Goal: Task Accomplishment & Management: Use online tool/utility

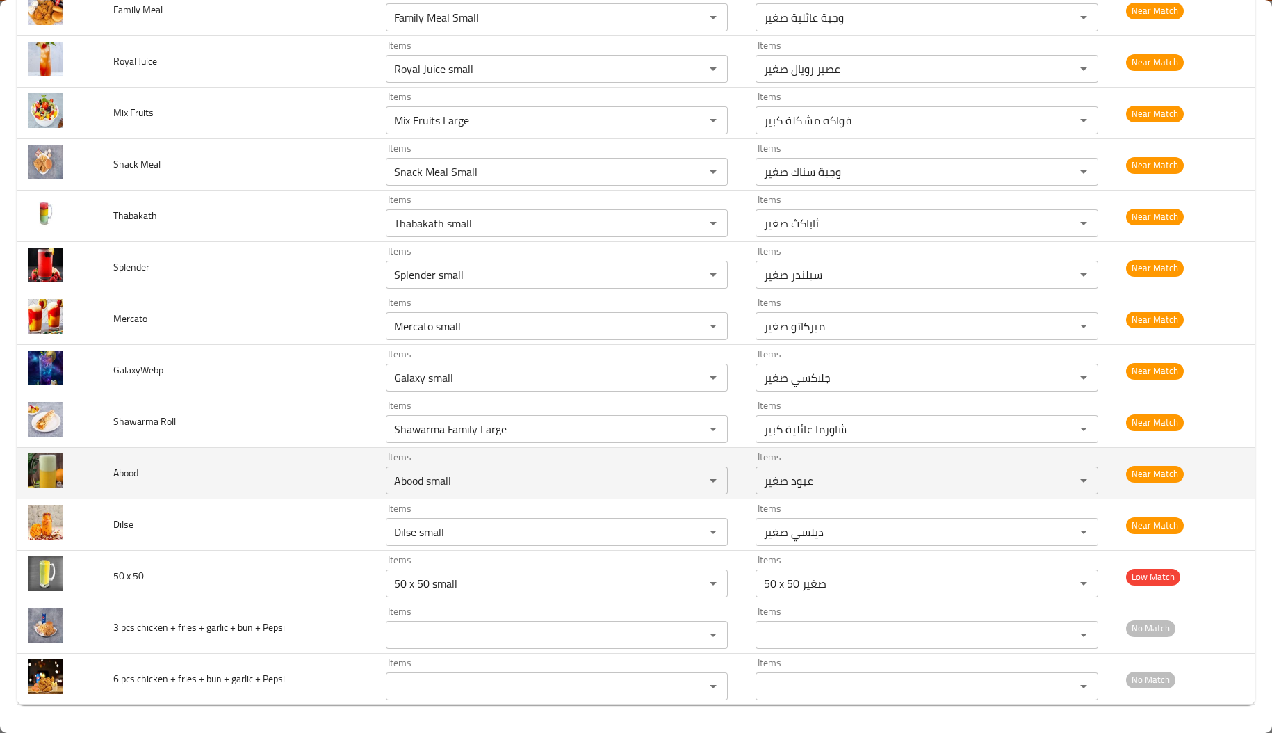
scroll to position [3390, 0]
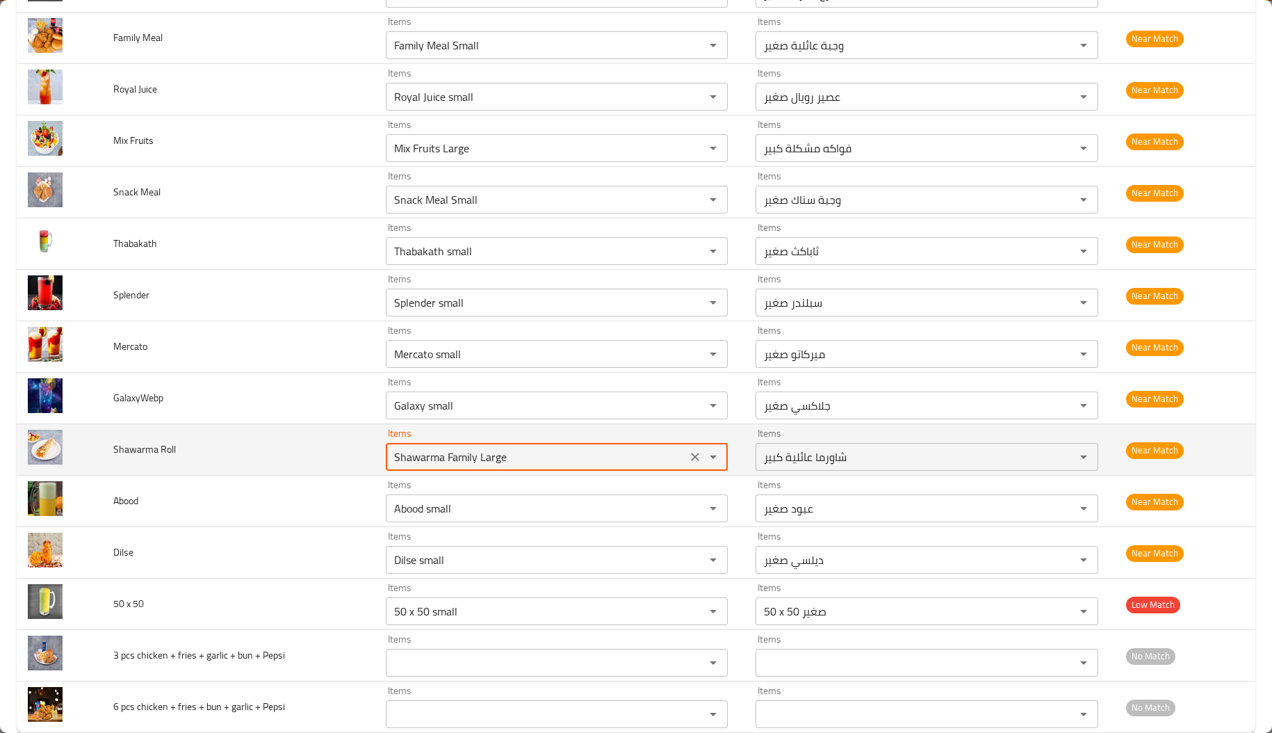
click at [453, 466] on Roll "Shawarma Family Large" at bounding box center [536, 456] width 293 height 19
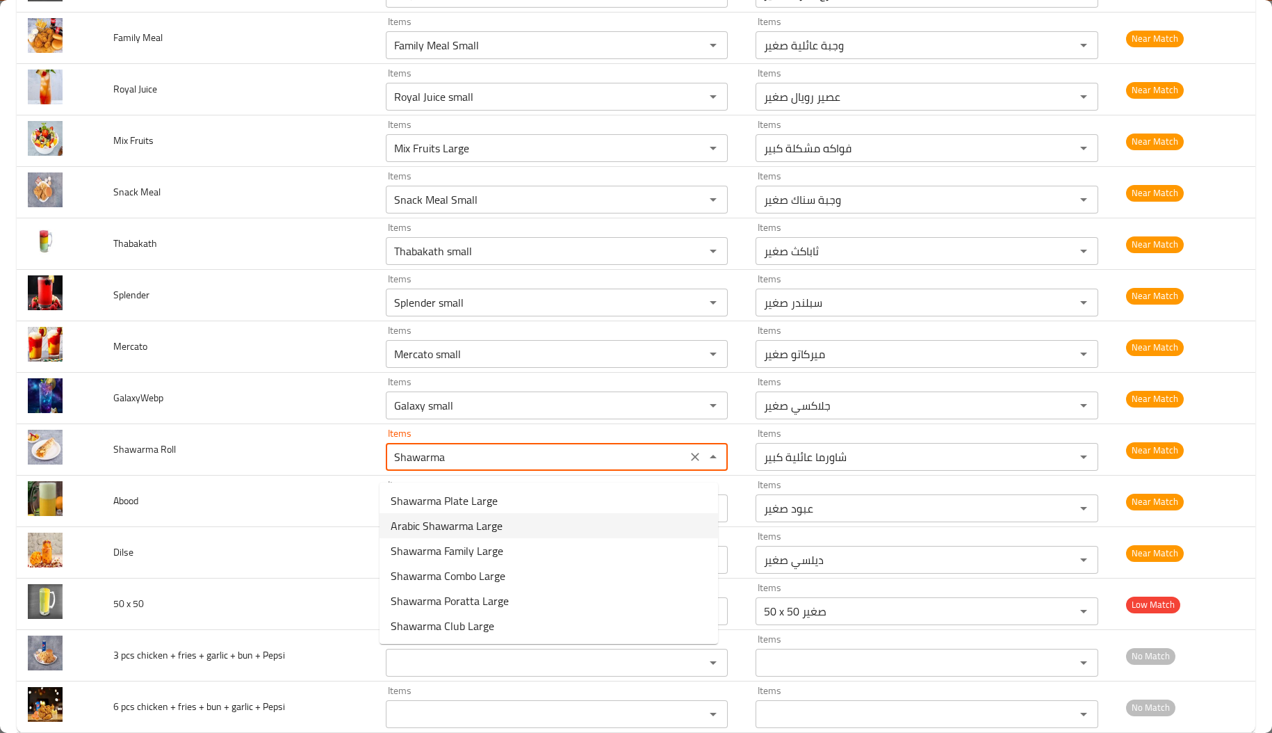
click at [424, 532] on span "Arabic Shawarma Large" at bounding box center [447, 525] width 112 height 17
type Roll "Arabic Shawarma Large"
type Roll-ar "شاورما عربية كبير"
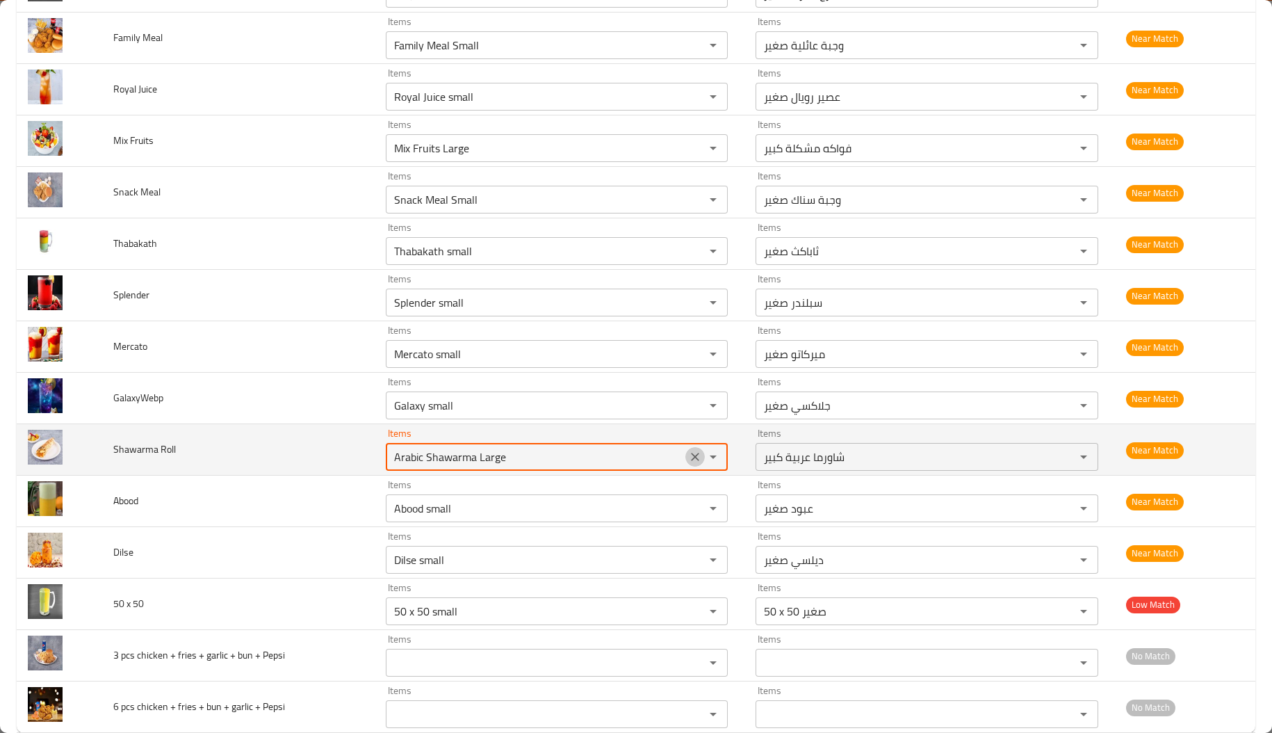
click at [688, 459] on icon "Clear" at bounding box center [695, 457] width 14 height 14
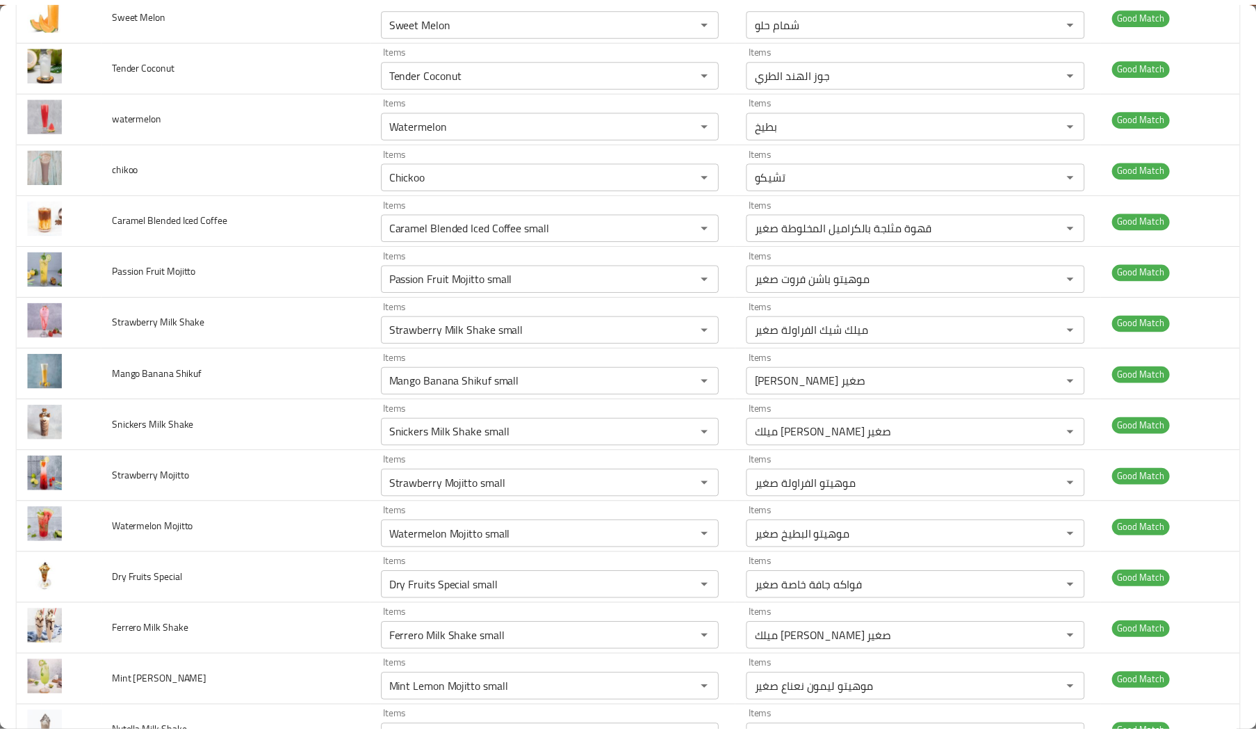
scroll to position [0, 0]
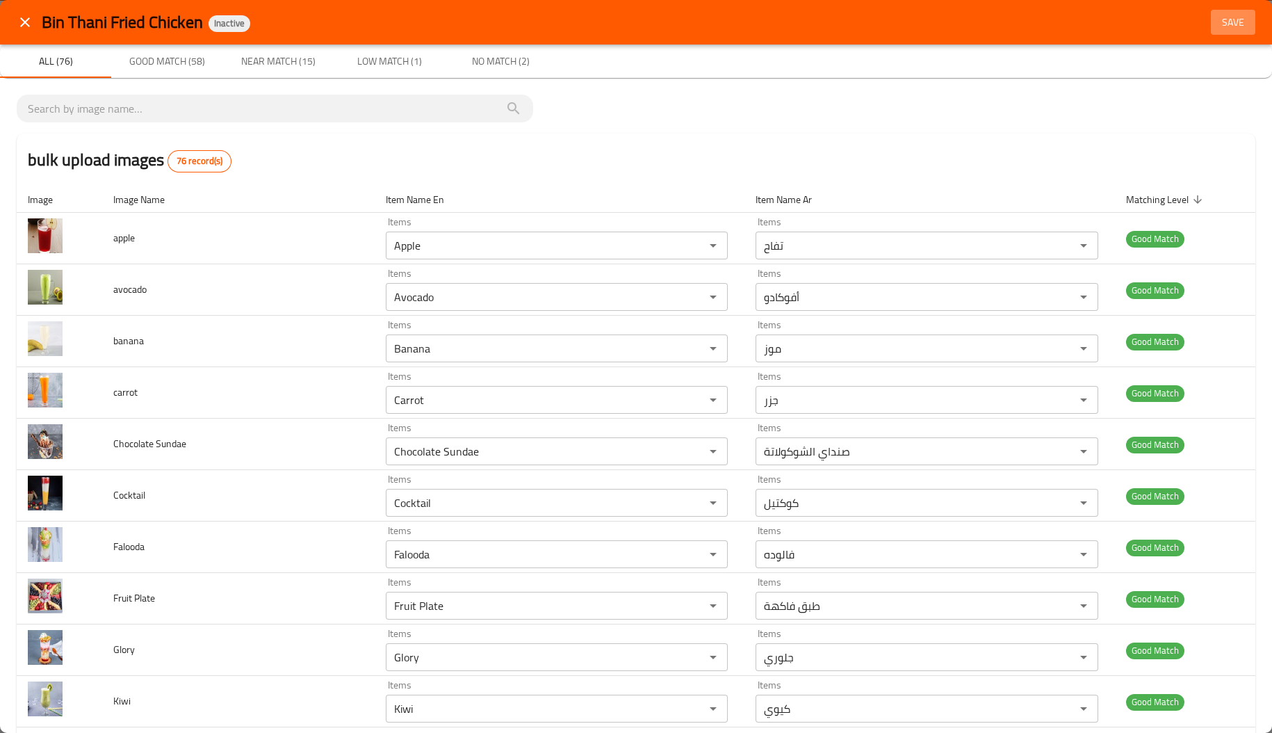
click at [1235, 33] on button "Save" at bounding box center [1233, 23] width 44 height 26
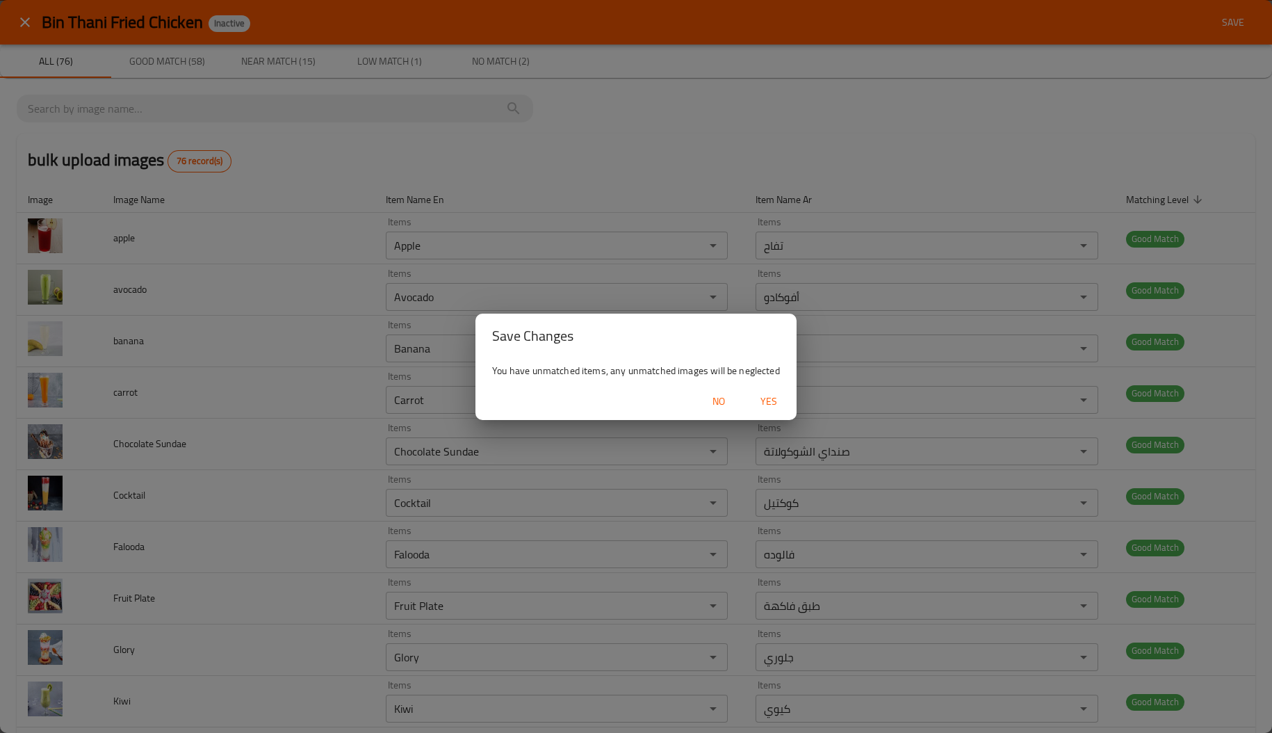
click at [770, 404] on span "Yes" at bounding box center [768, 401] width 33 height 17
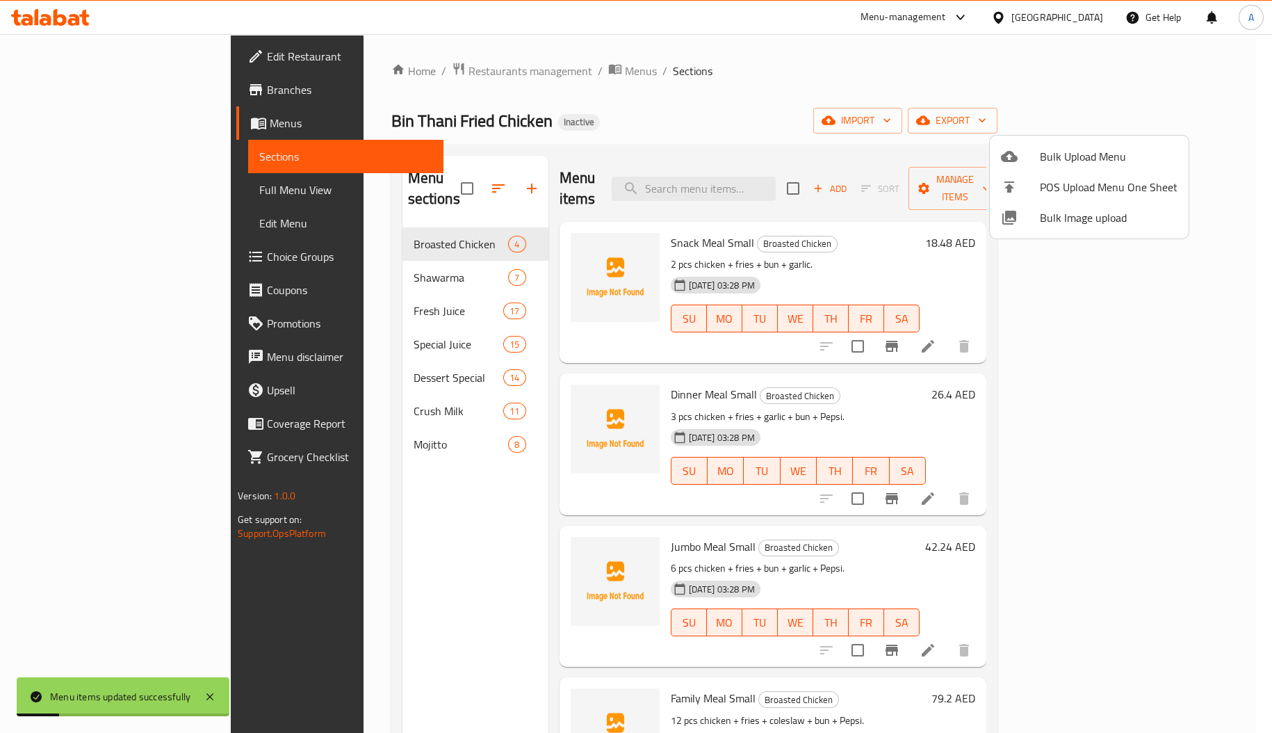
click at [308, 286] on div at bounding box center [636, 366] width 1272 height 733
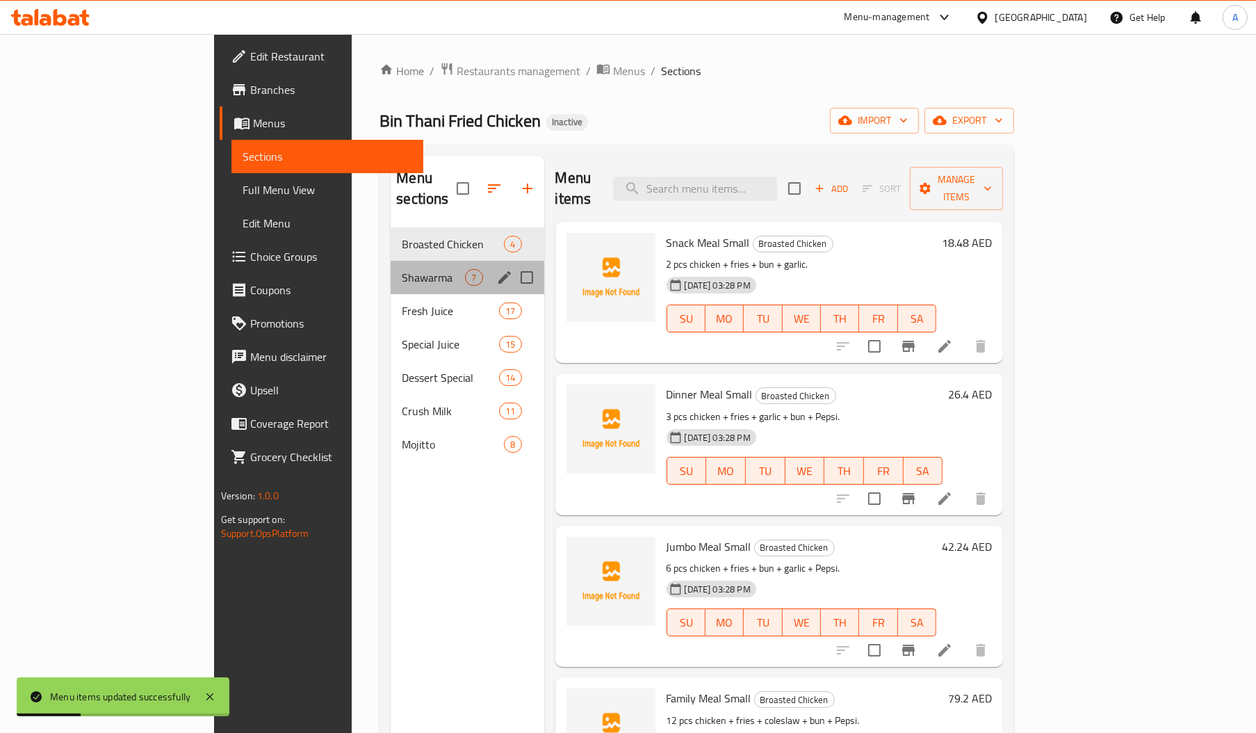
click at [391, 266] on div "Shawarma 7" at bounding box center [467, 277] width 153 height 33
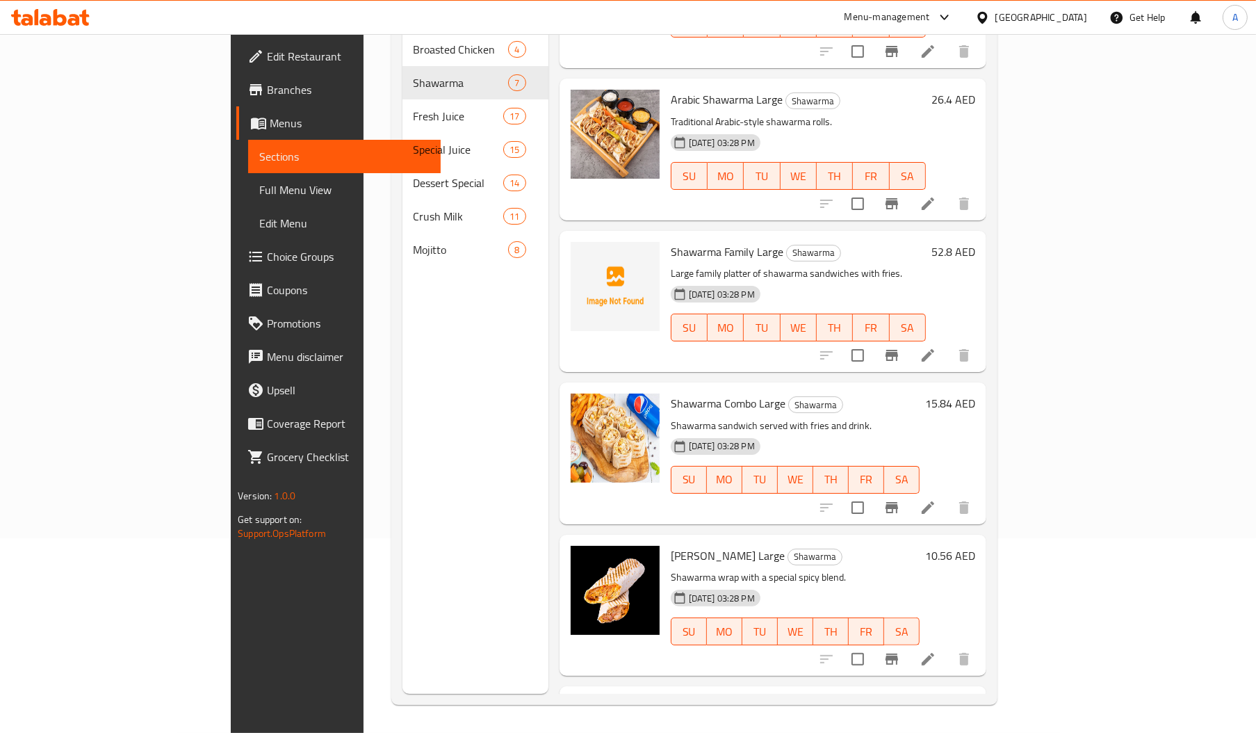
scroll to position [96, 0]
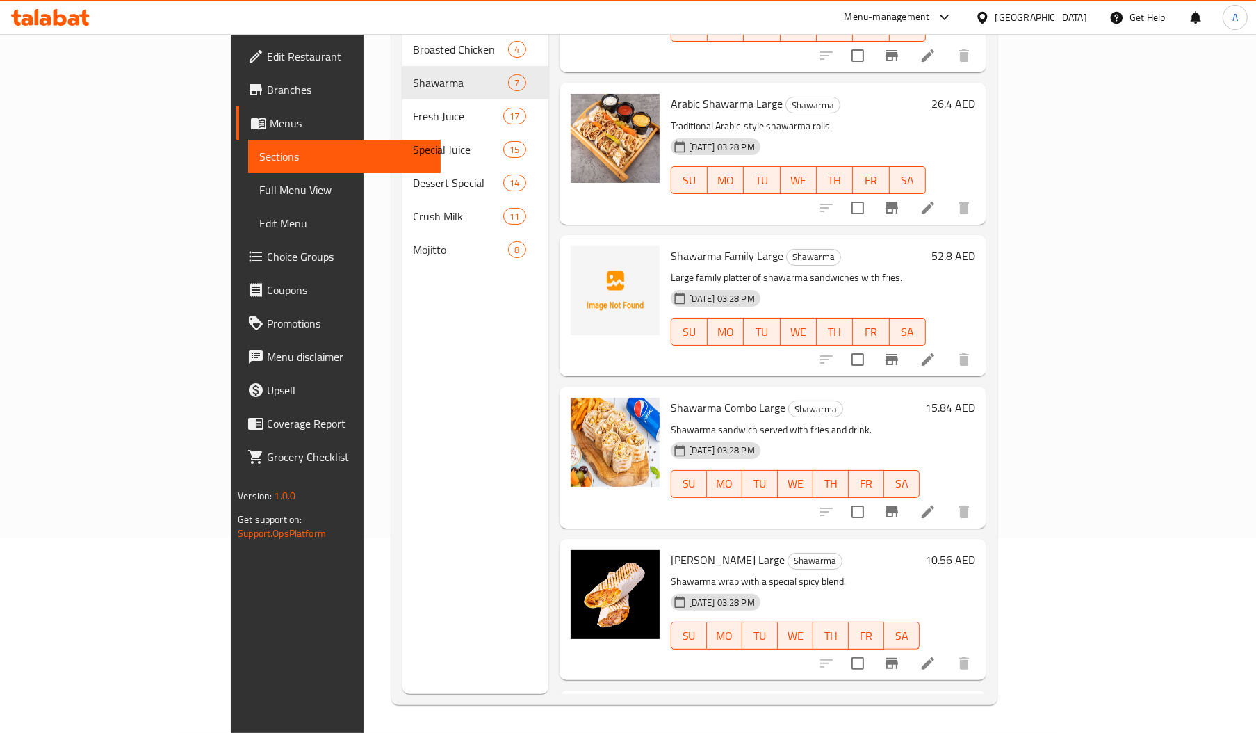
click at [671, 269] on p "Large family platter of shawarma sandwiches with fries." at bounding box center [798, 277] width 255 height 17
click at [671, 245] on span "Shawarma Family Large" at bounding box center [727, 255] width 113 height 21
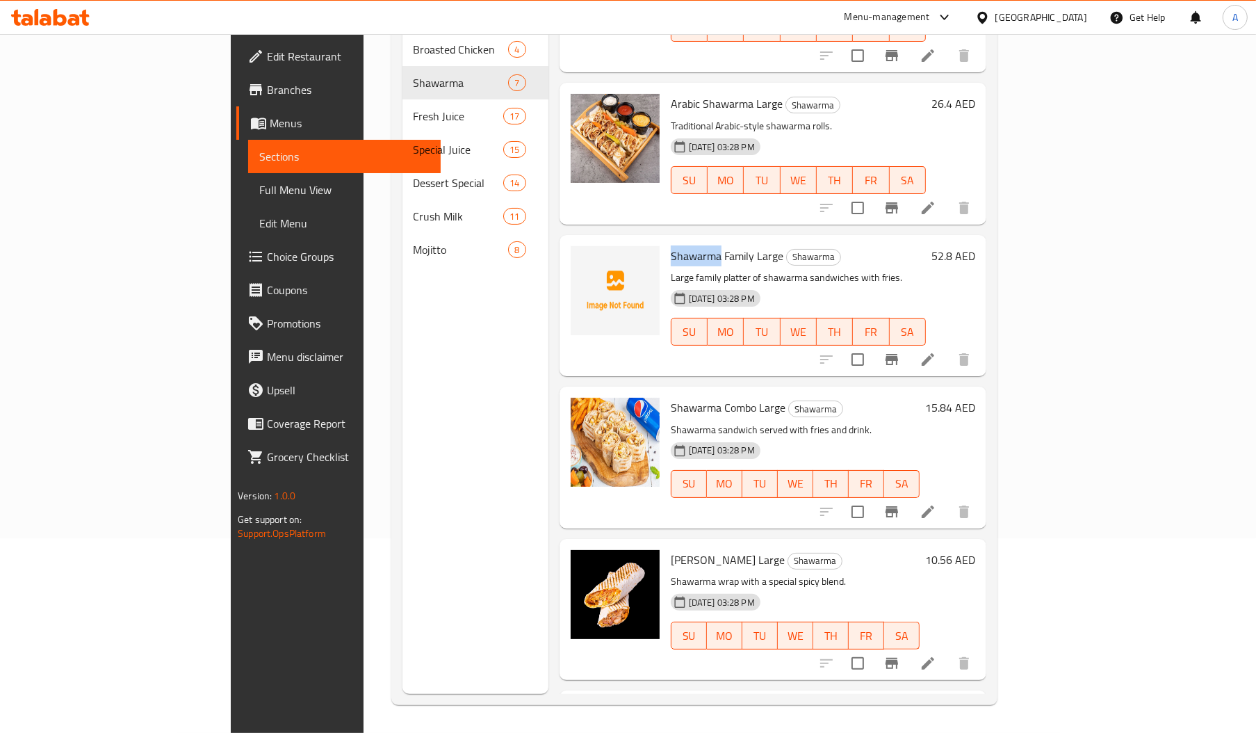
copy span "Shawarma"
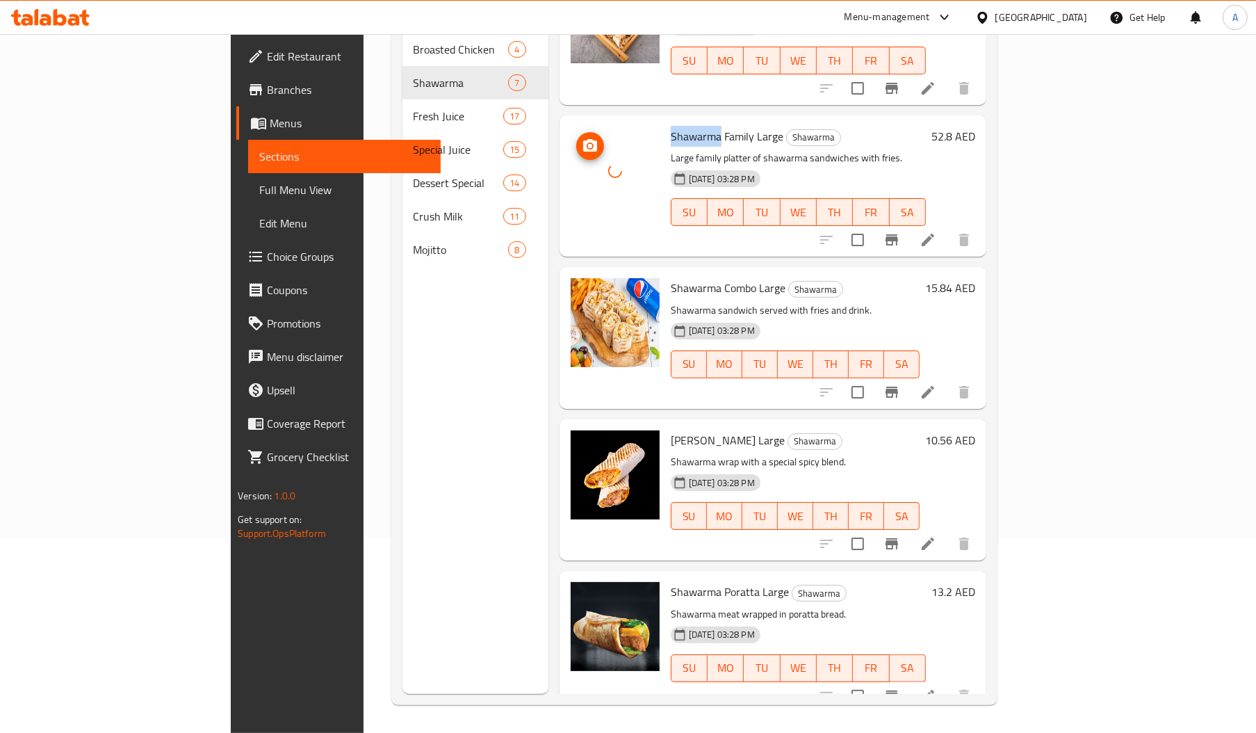
scroll to position [364, 0]
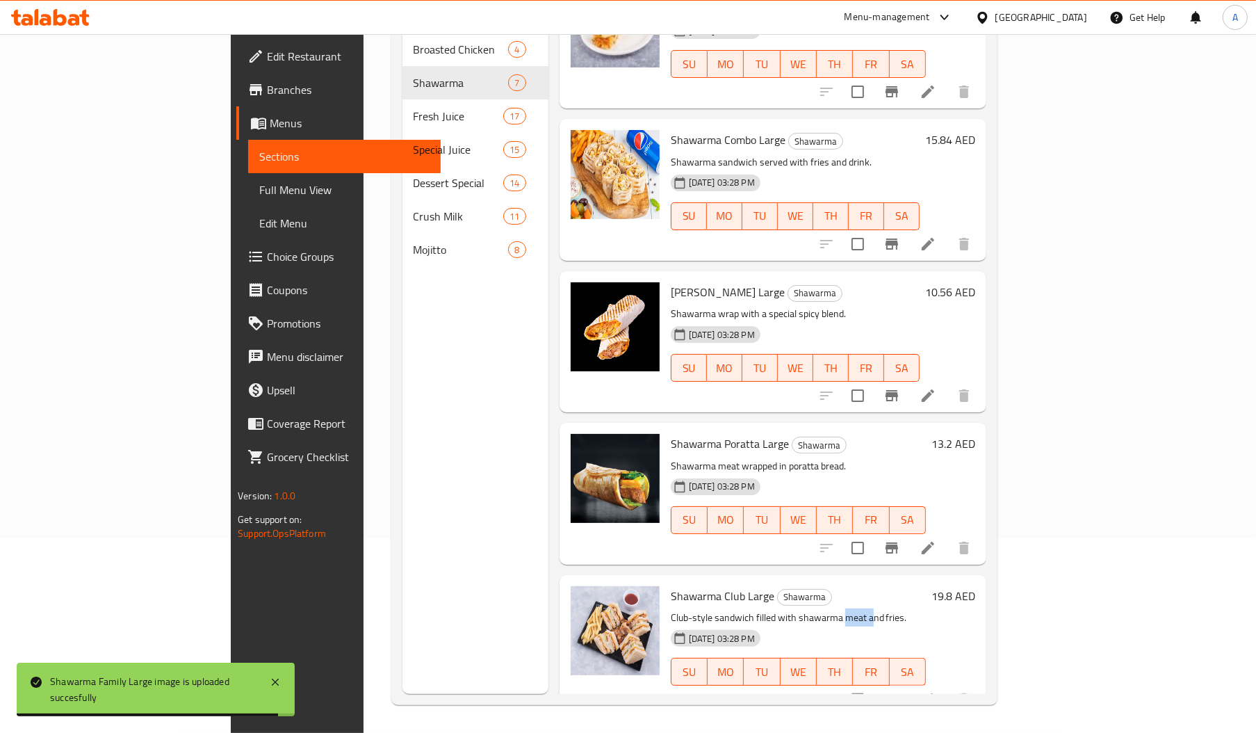
drag, startPoint x: 786, startPoint y: 601, endPoint x: 812, endPoint y: 595, distance: 26.3
click at [812, 609] on p "Club-style sandwich filled with shawarma meat and fries." at bounding box center [798, 617] width 255 height 17
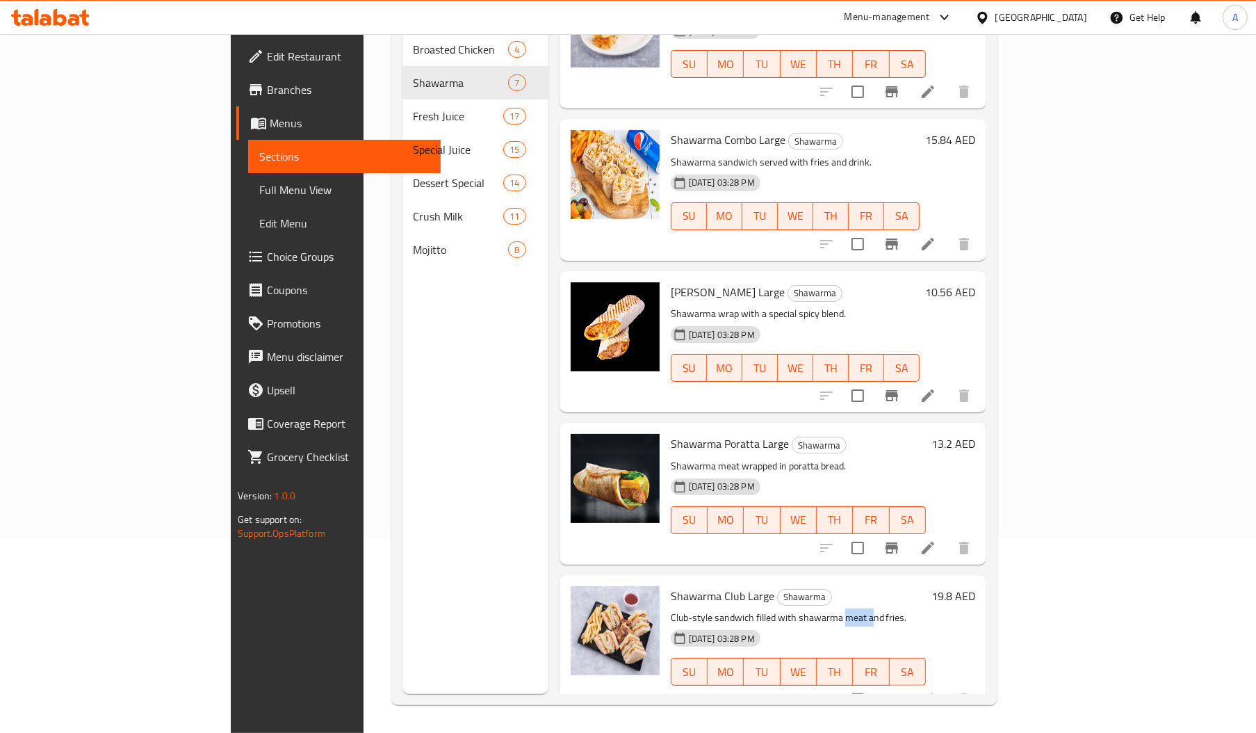
click at [813, 609] on p "Club-style sandwich filled with shawarma meat and fries." at bounding box center [798, 617] width 255 height 17
click at [827, 609] on p "Club-style sandwich filled with shawarma meat and fries." at bounding box center [798, 617] width 255 height 17
copy p "fries"
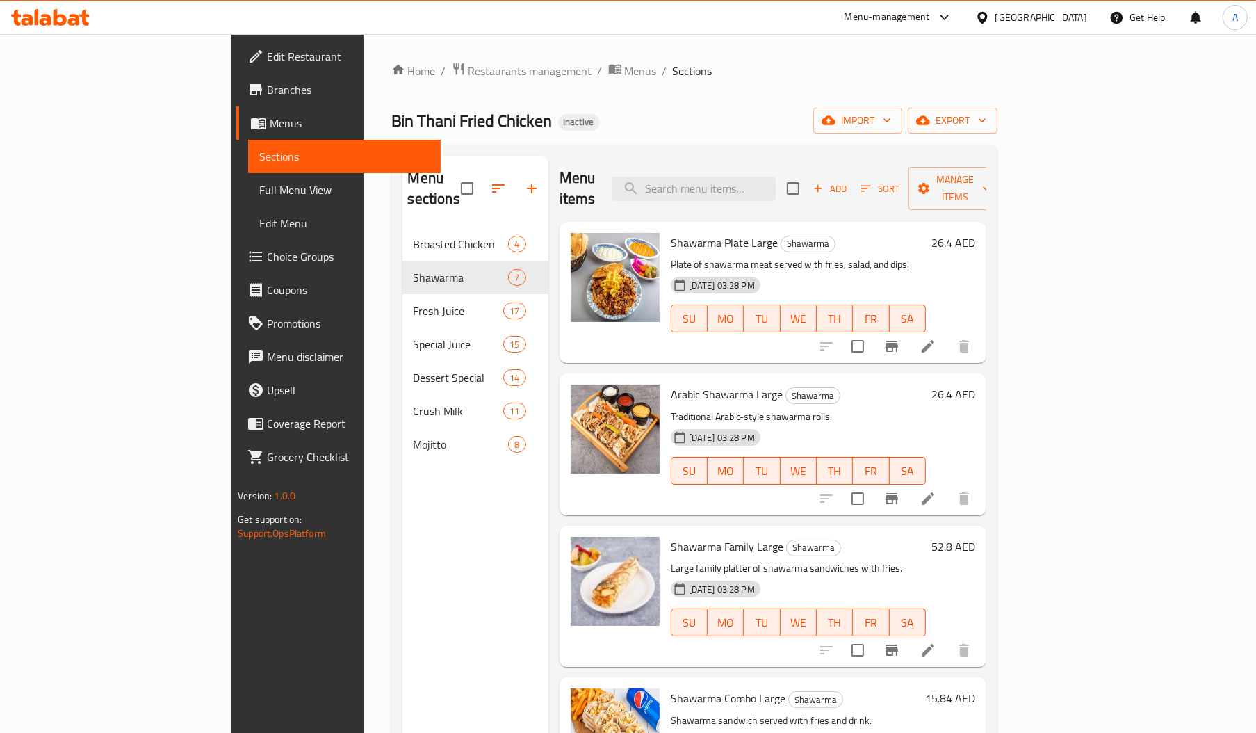
scroll to position [1, 0]
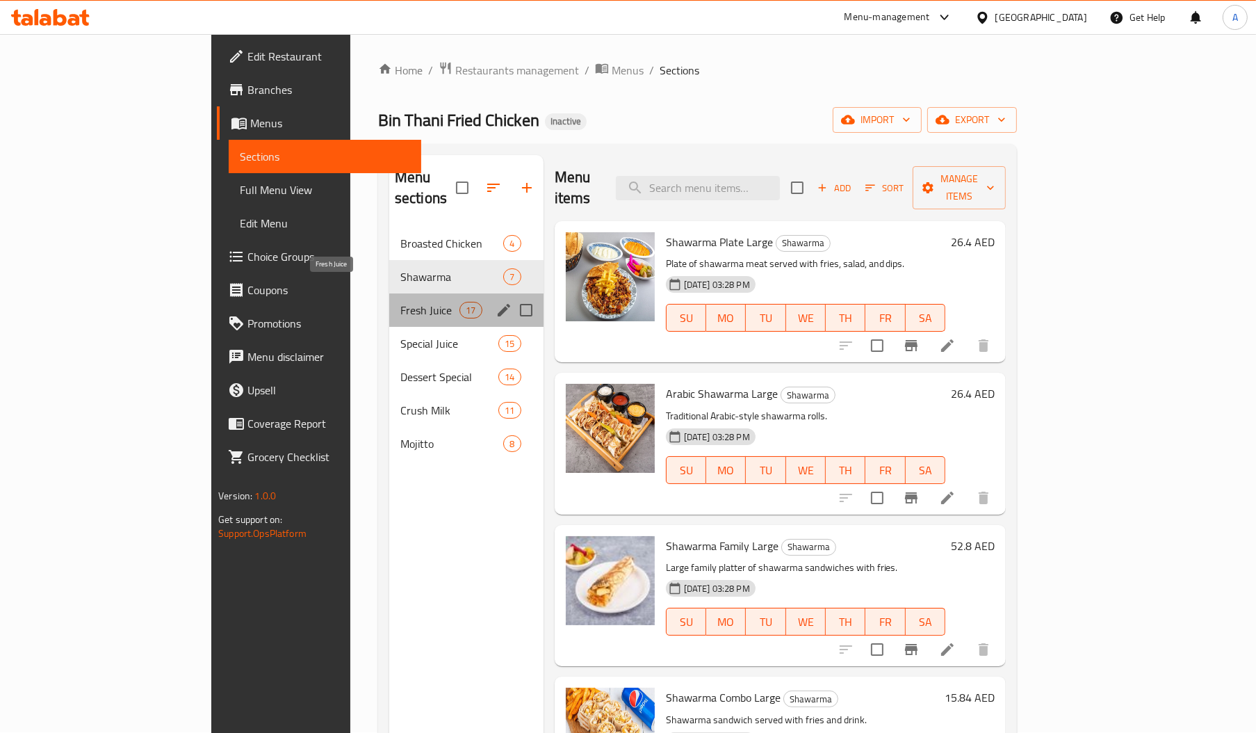
click at [400, 302] on span "Fresh Juice" at bounding box center [429, 310] width 59 height 17
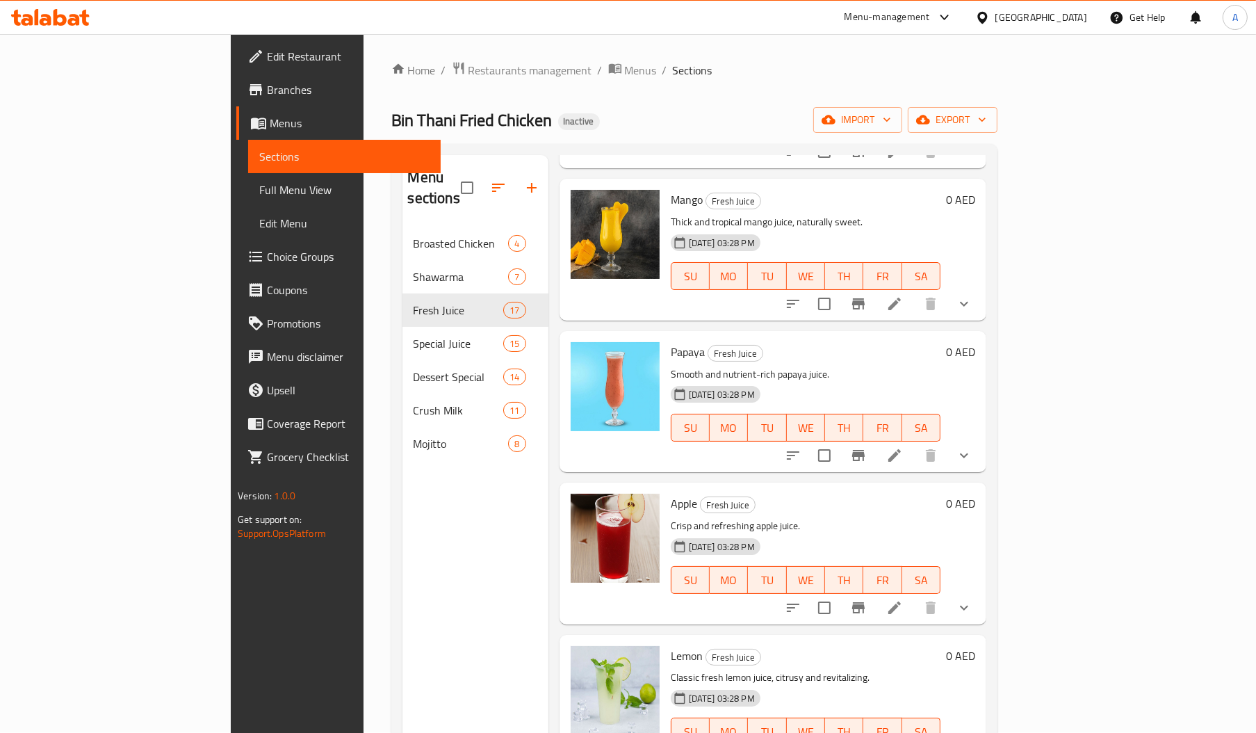
scroll to position [196, 0]
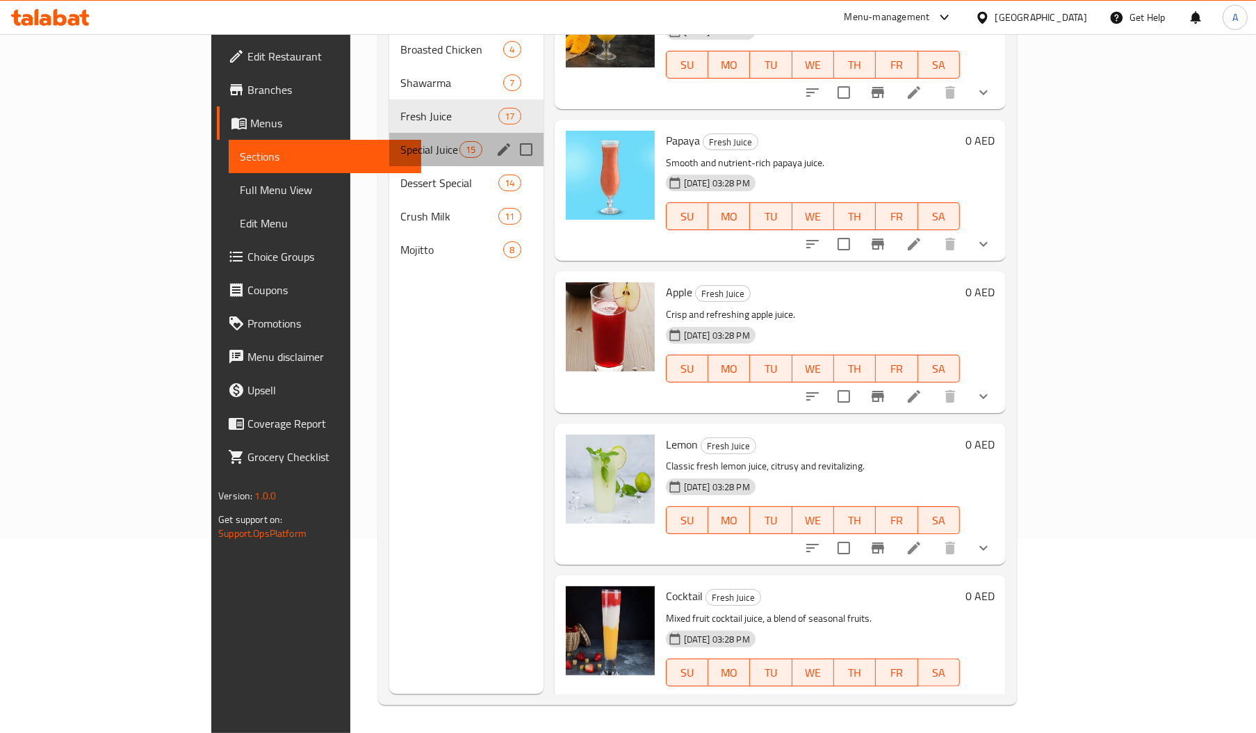
click at [389, 133] on div "Special Juice 15" at bounding box center [466, 149] width 154 height 33
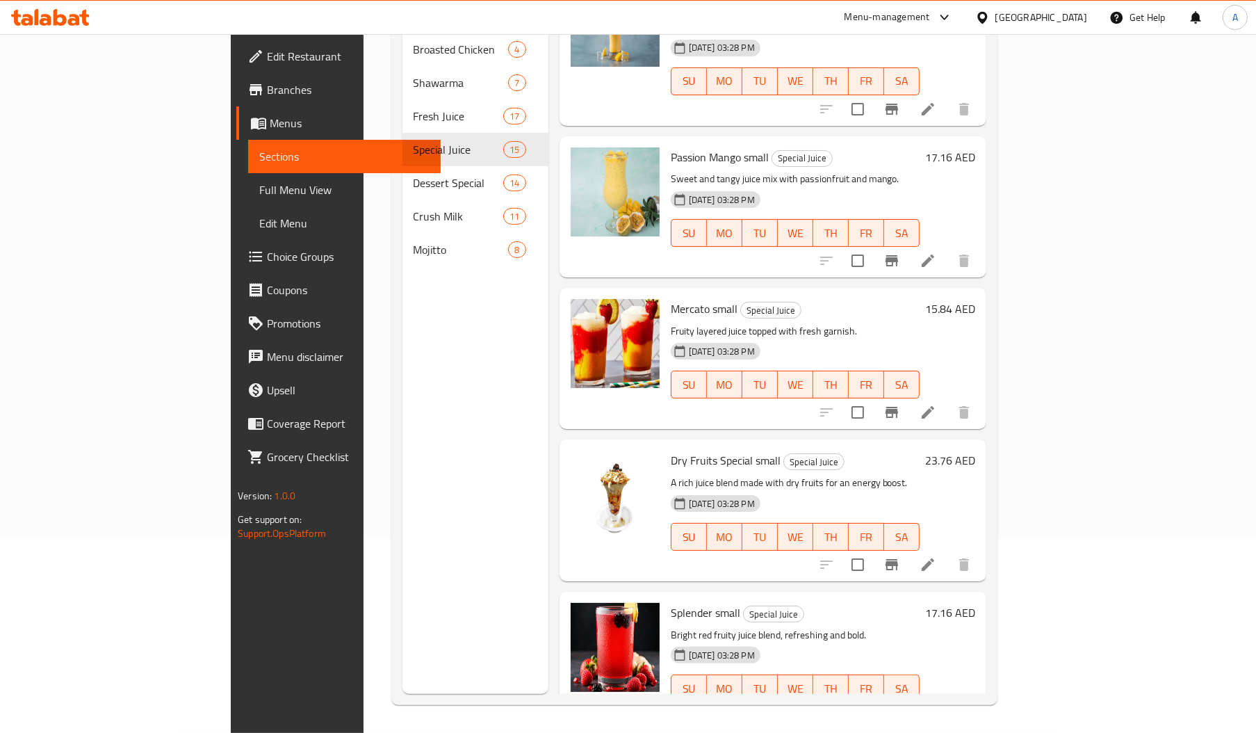
scroll to position [1578, 0]
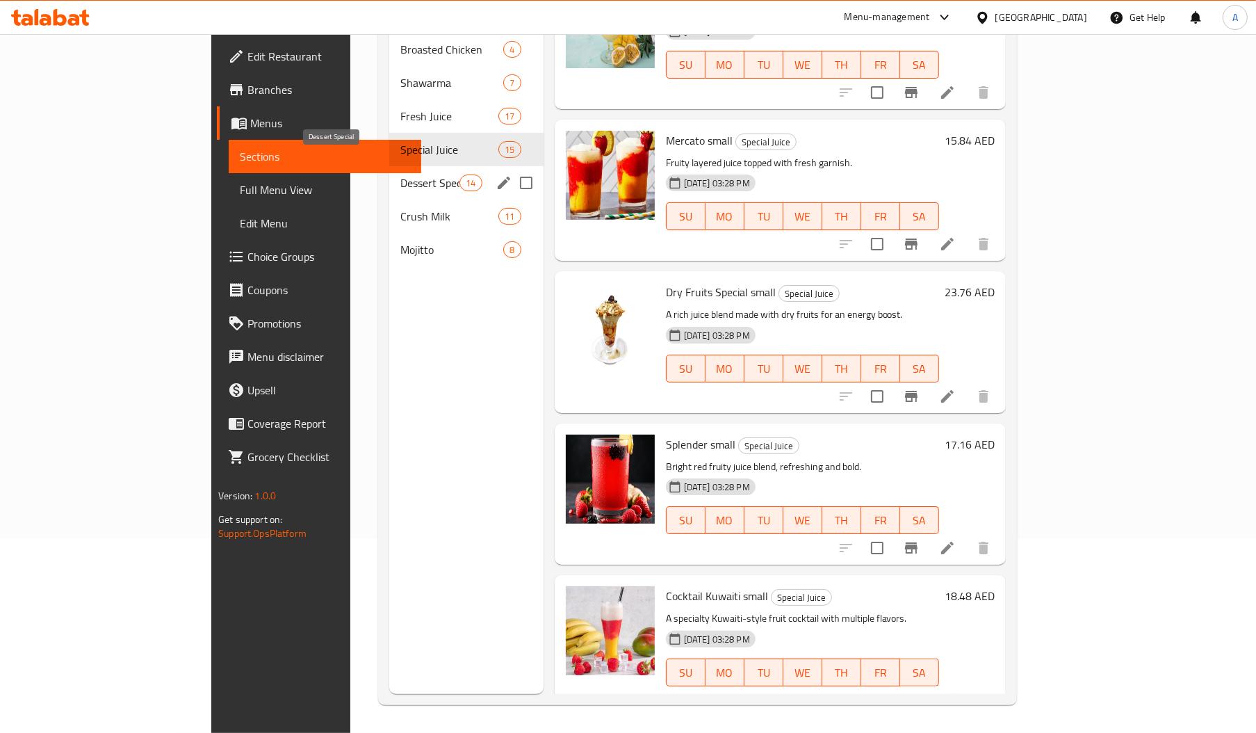
click at [400, 174] on span "Dessert Special" at bounding box center [429, 182] width 59 height 17
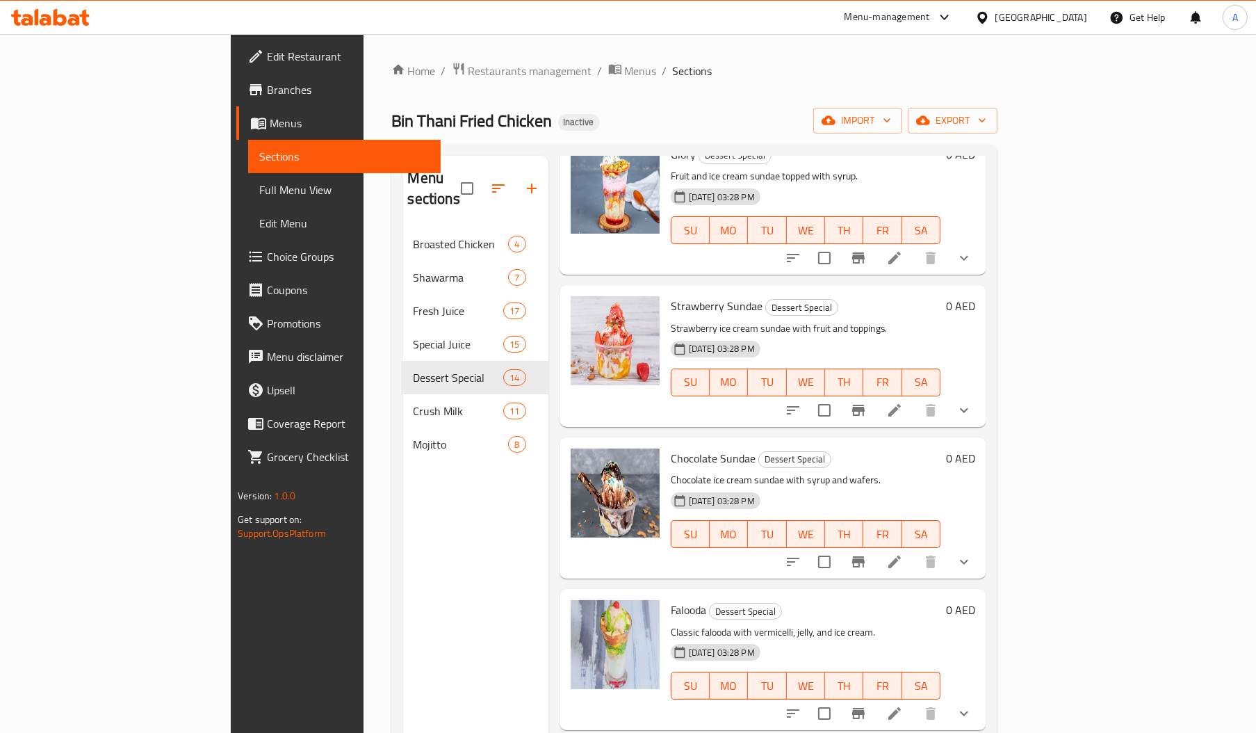
scroll to position [1337, 0]
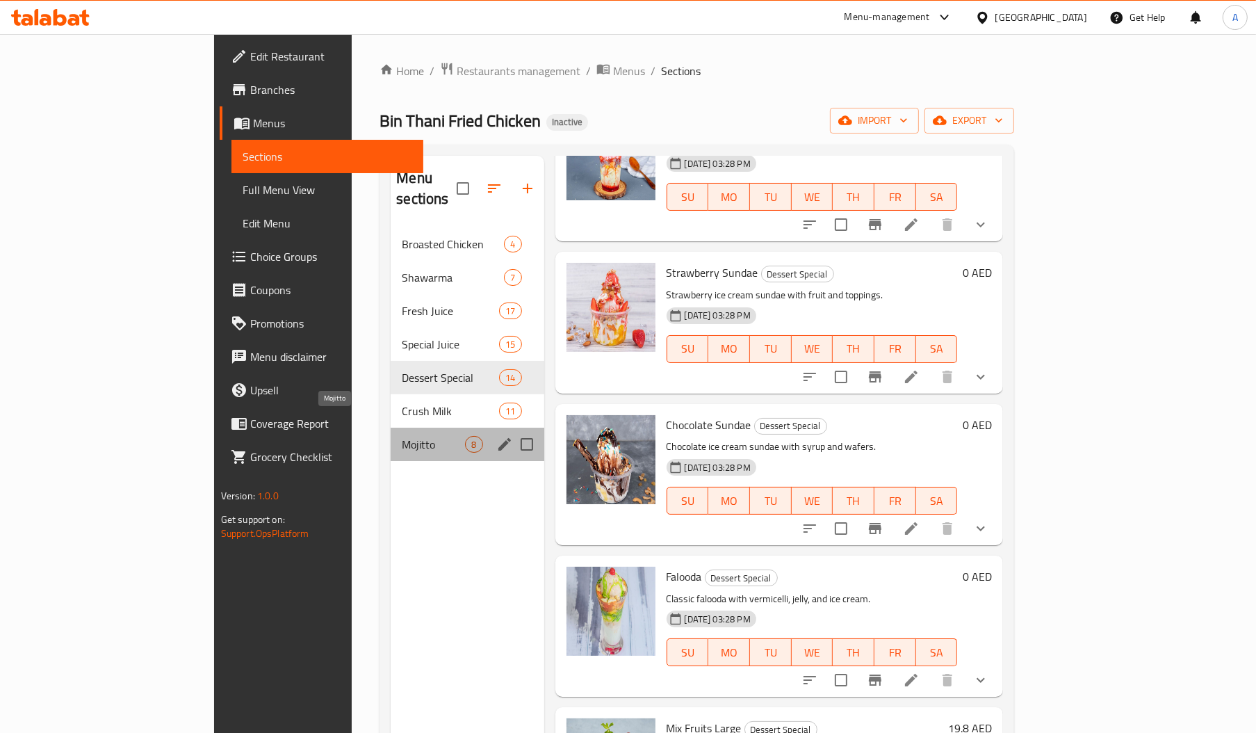
click at [403, 436] on span "Mojitto" at bounding box center [433, 444] width 63 height 17
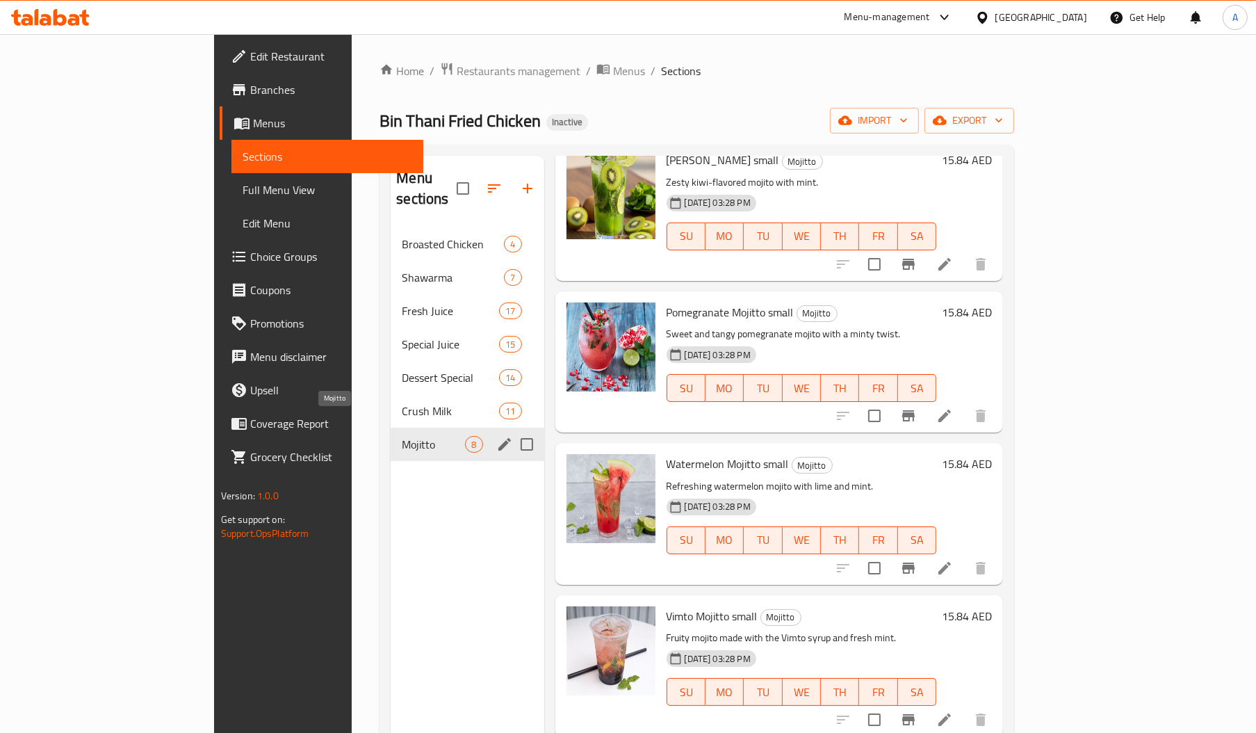
scroll to position [515, 0]
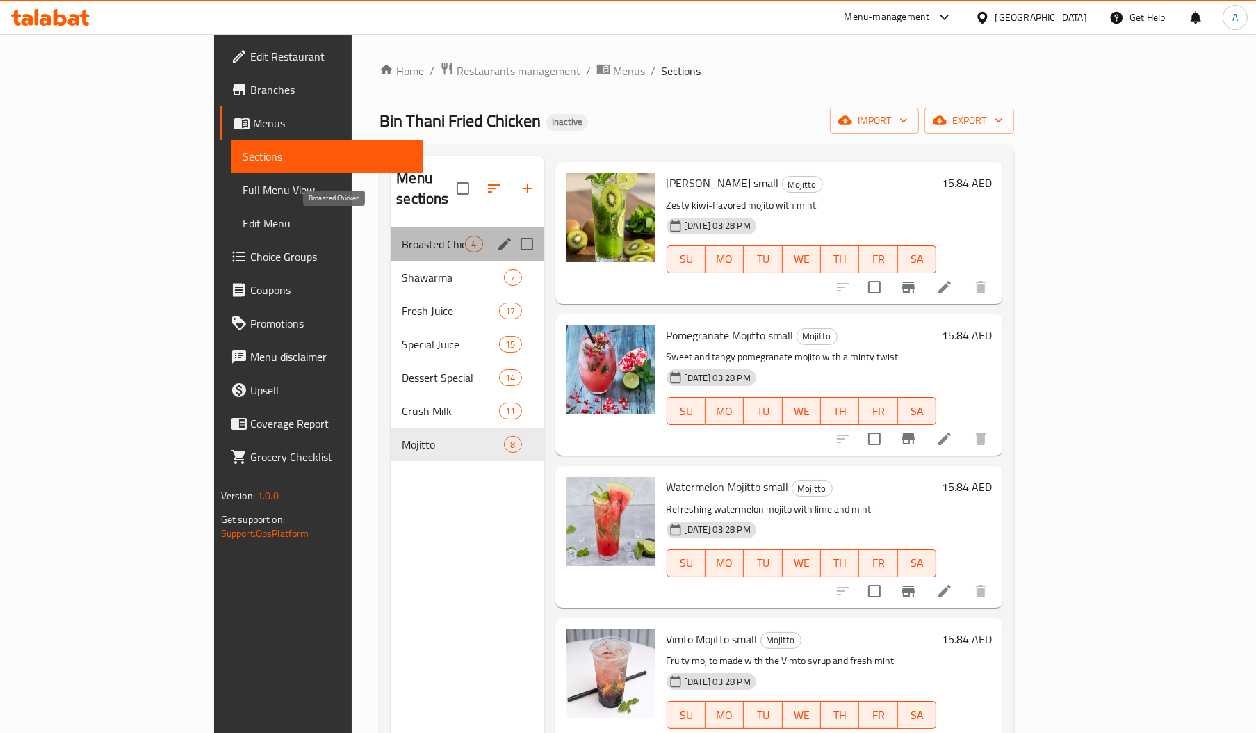
click at [402, 236] on span "Broasted Chicken" at bounding box center [433, 244] width 63 height 17
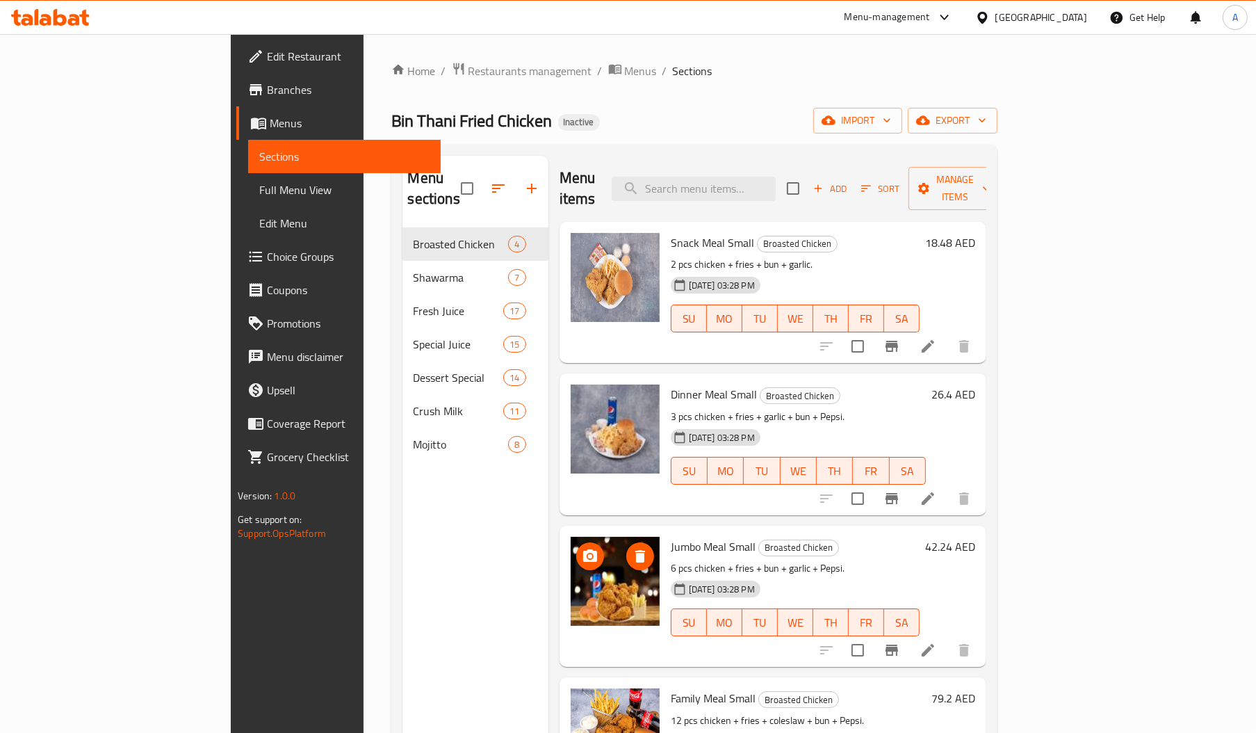
click at [571, 554] on img at bounding box center [615, 581] width 89 height 89
click at [259, 186] on span "Full Menu View" at bounding box center [344, 189] width 170 height 17
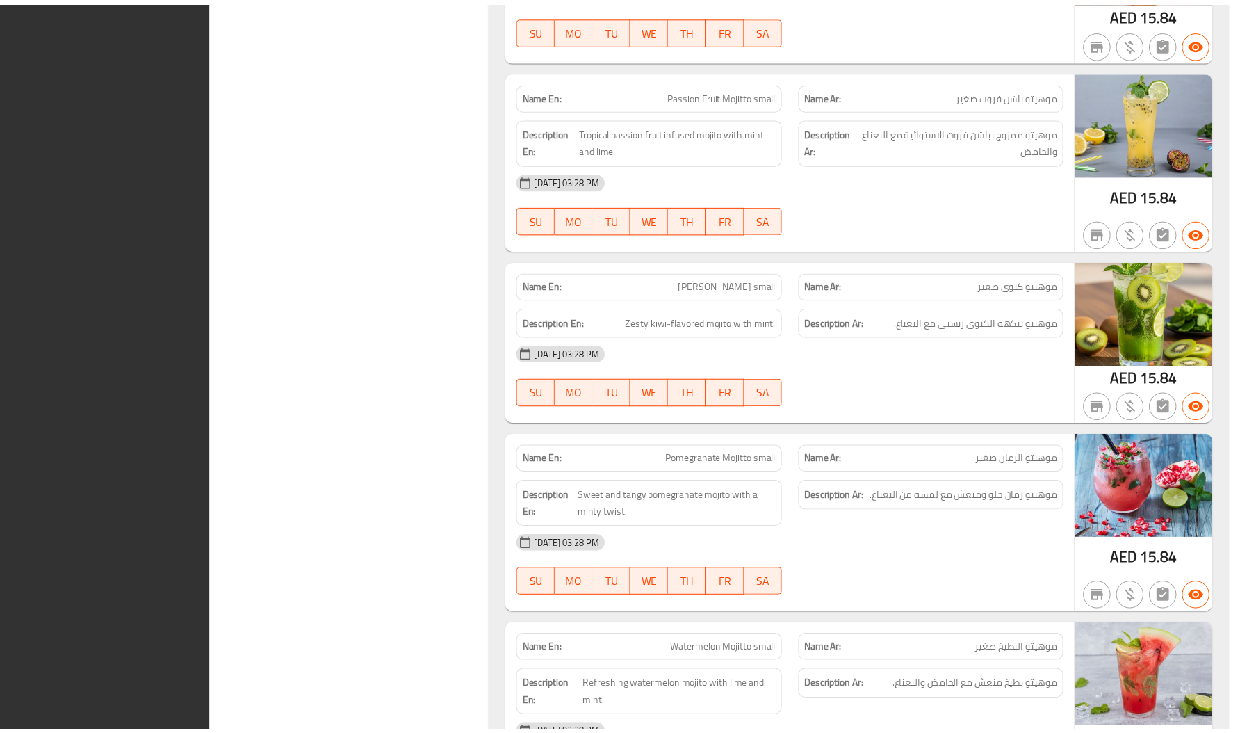
scroll to position [15930, 0]
